Goal: Navigation & Orientation: Go to known website

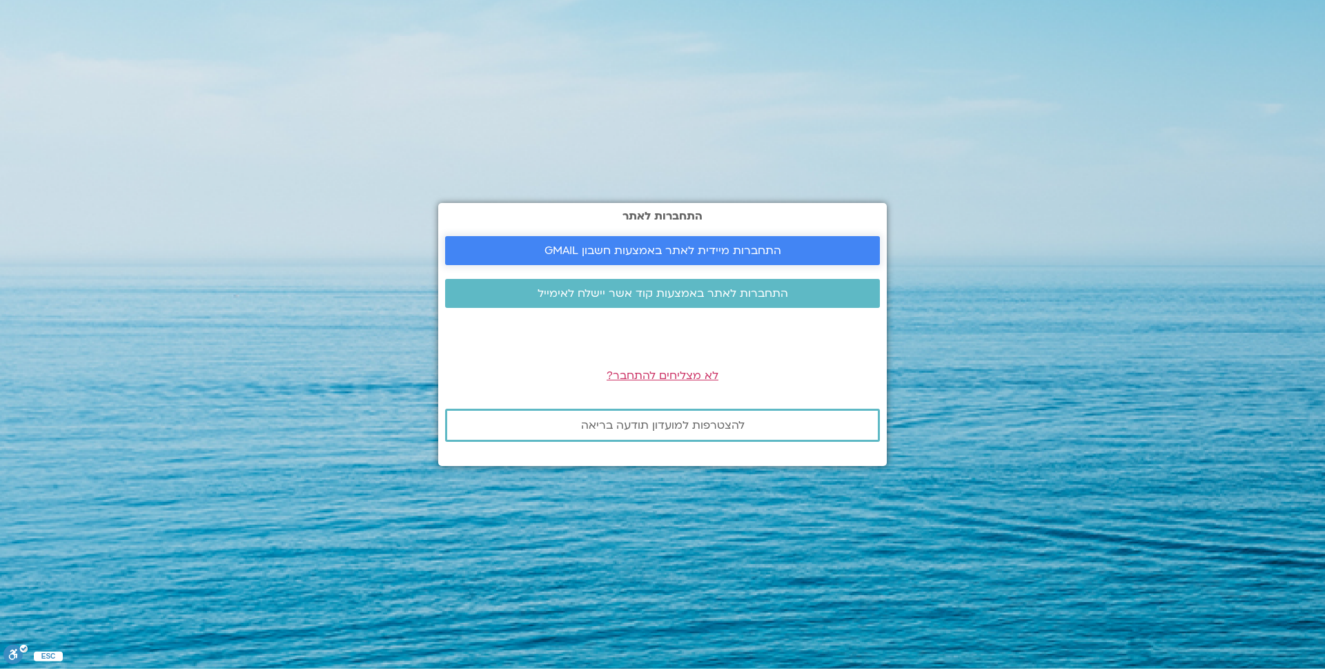
click at [641, 250] on span "התחברות מיידית לאתר באמצעות חשבון GMAIL" at bounding box center [663, 250] width 237 height 12
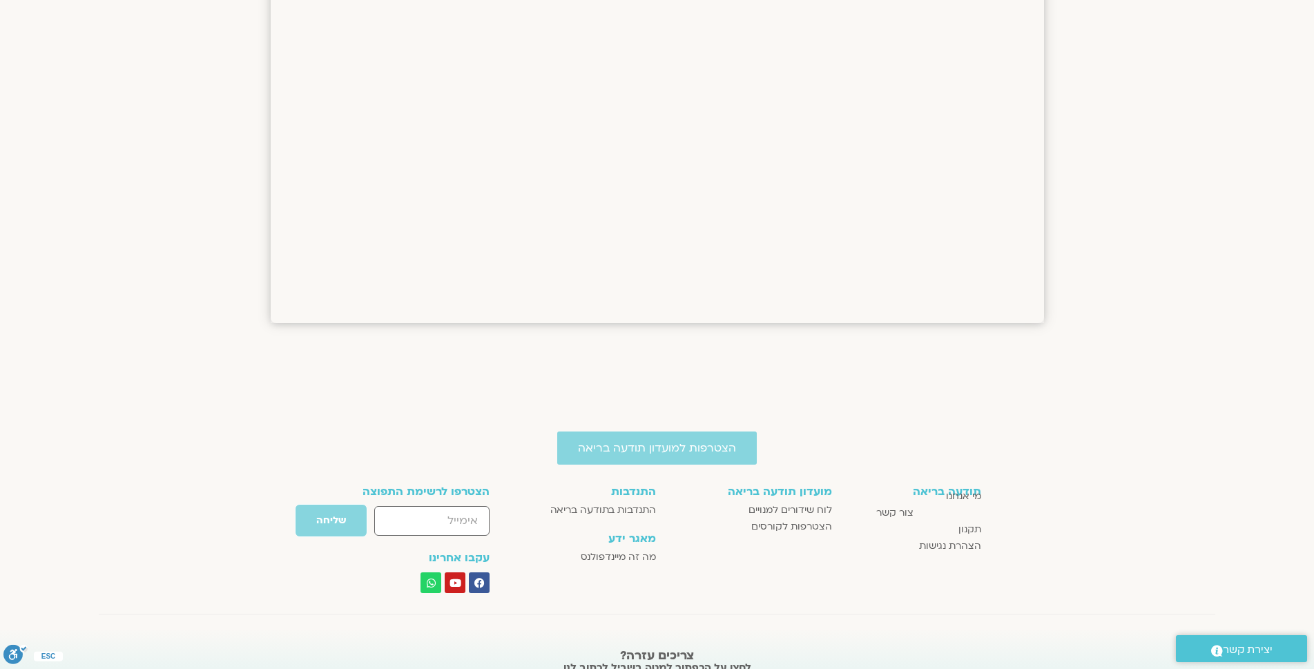
scroll to position [1723, 0]
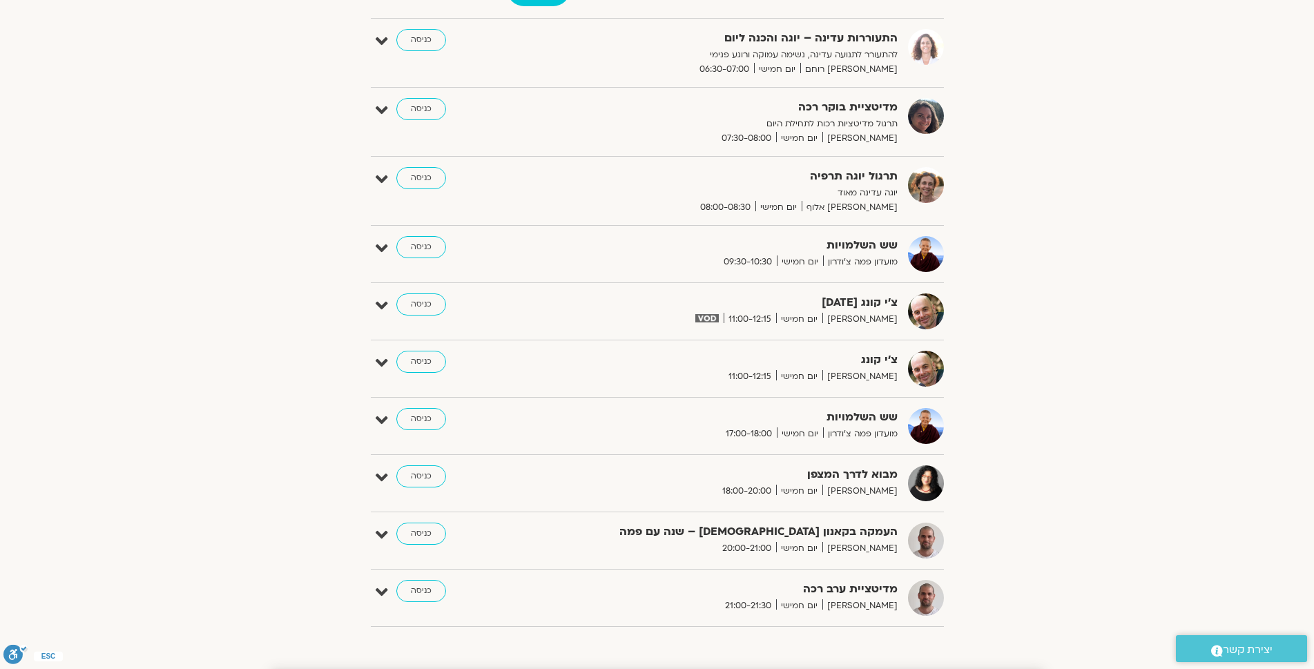
scroll to position [233, 0]
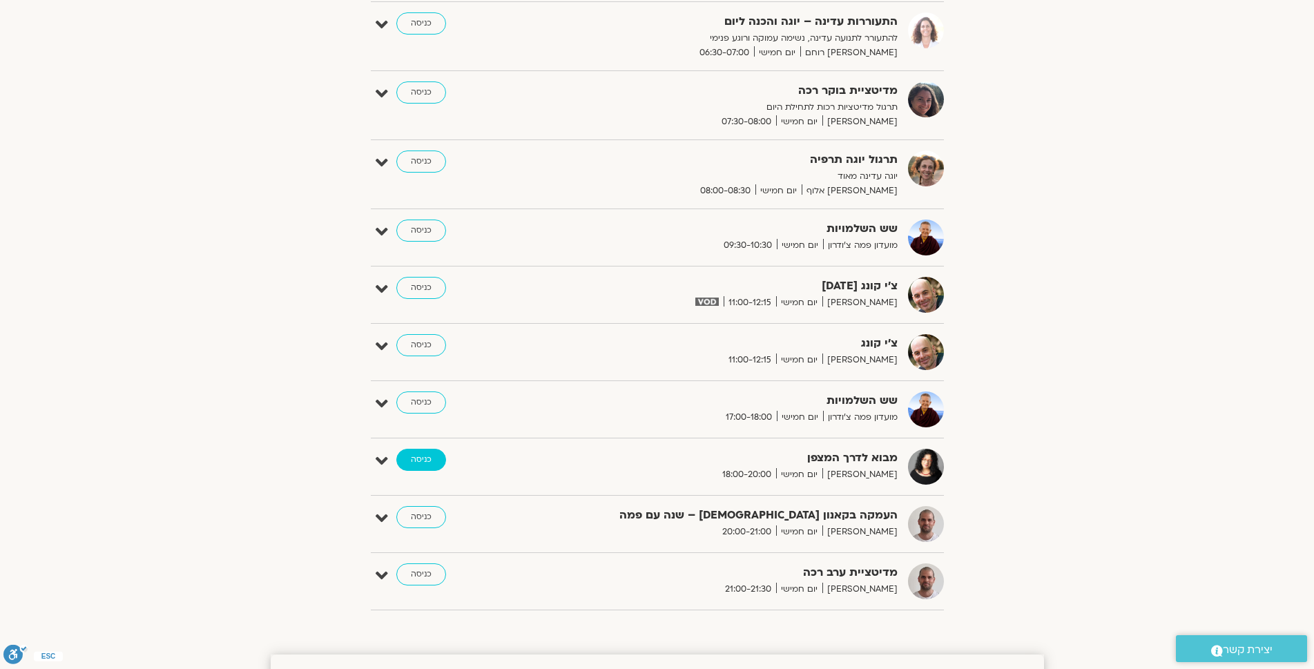
click at [411, 461] on link "כניסה" at bounding box center [421, 460] width 50 height 22
